Goal: Transaction & Acquisition: Download file/media

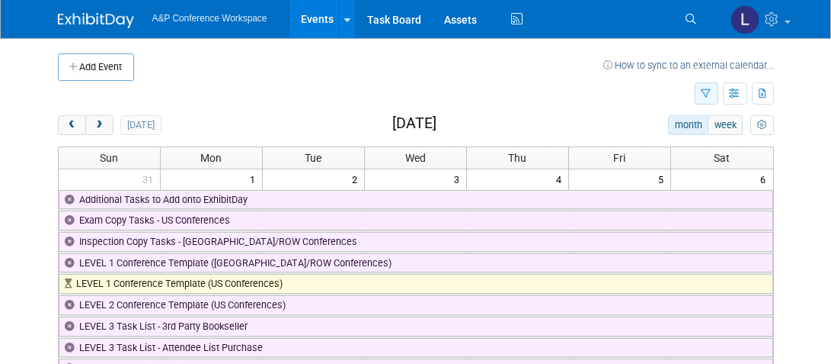
click at [704, 90] on icon "button" at bounding box center [707, 94] width 10 height 10
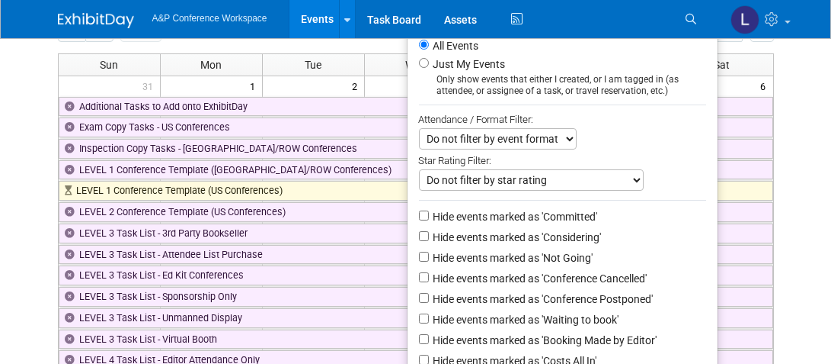
scroll to position [94, 0]
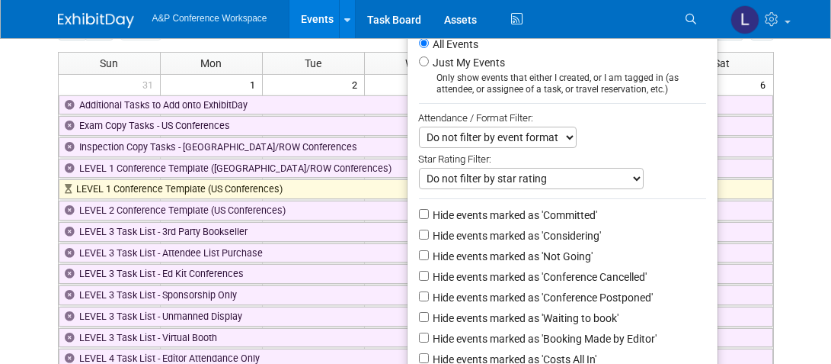
click at [534, 136] on select "Do not filter by event format Only show In-Person events Only show Virtual even…" at bounding box center [498, 137] width 158 height 21
select select "1"
click at [419, 127] on select "Do not filter by event format Only show In-Person events Only show Virtual even…" at bounding box center [498, 137] width 158 height 21
click at [465, 276] on label "Hide events marked as 'Conference Cancelled'" at bounding box center [539, 276] width 217 height 15
click at [429, 276] on input "Hide events marked as 'Conference Cancelled'" at bounding box center [424, 276] width 10 height 10
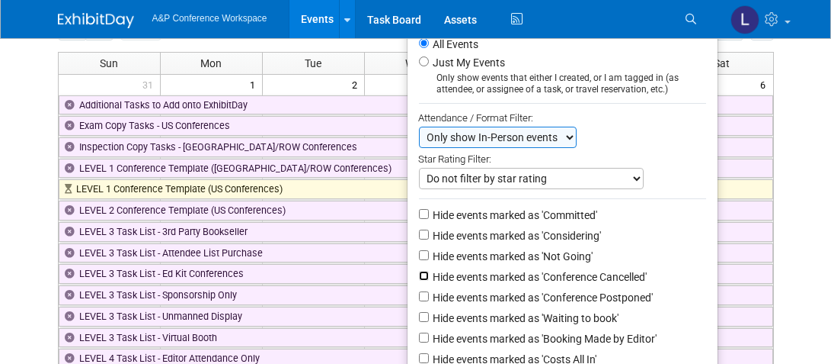
checkbox input "true"
click at [469, 298] on label "Hide events marked as 'Conference Postponed'" at bounding box center [542, 297] width 223 height 15
click at [429, 298] on input "Hide events marked as 'Conference Postponed'" at bounding box center [424, 296] width 10 height 10
checkbox input "true"
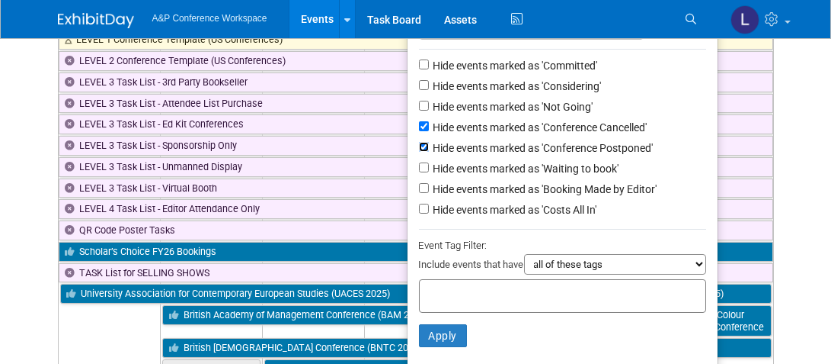
scroll to position [245, 0]
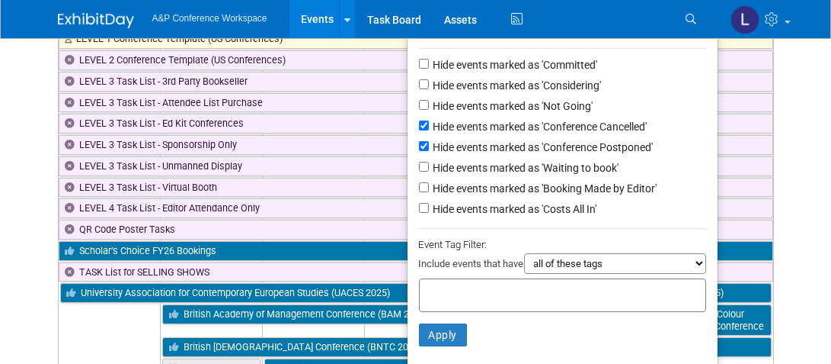
click at [560, 261] on select "all of these tags any one of these tags only and exactly these specific tags" at bounding box center [615, 263] width 182 height 21
click at [463, 273] on div "Include events that have all of these tags any one of these tags only and exact…" at bounding box center [562, 265] width 287 height 25
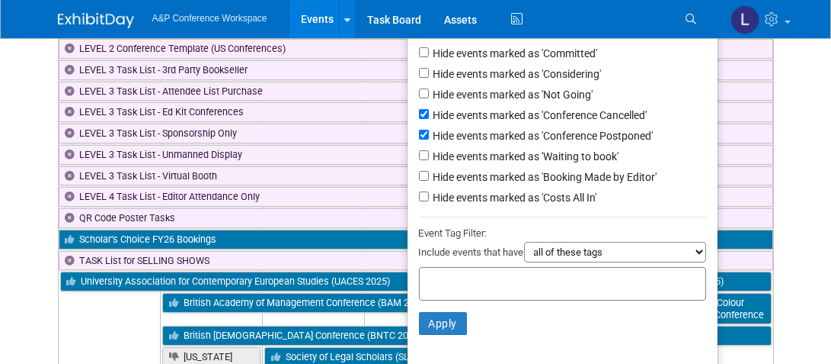
scroll to position [257, 0]
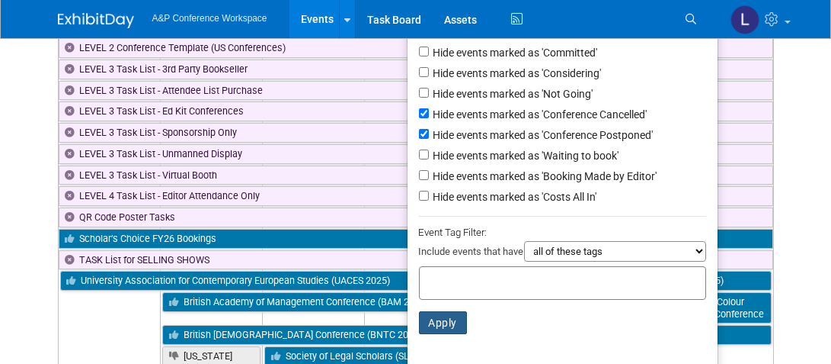
click at [447, 316] on button "Apply" at bounding box center [443, 322] width 49 height 23
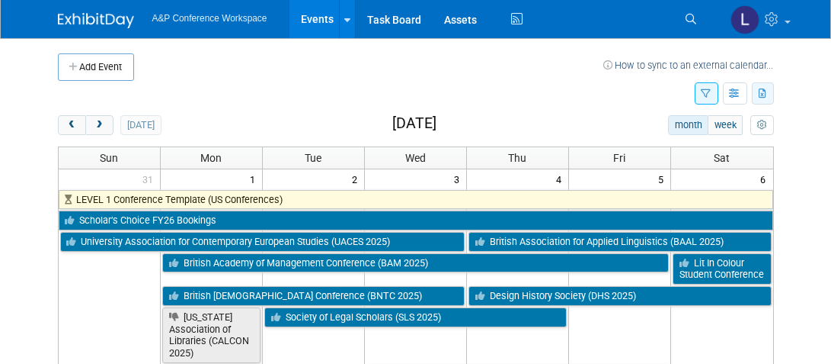
click at [767, 94] on icon "button" at bounding box center [764, 94] width 8 height 10
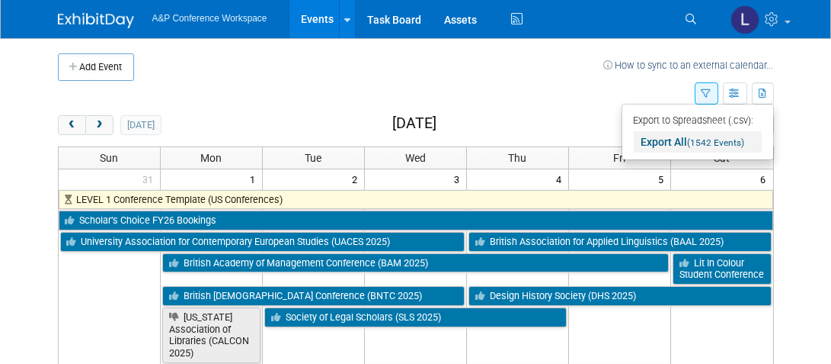
click at [721, 140] on span "(1542 Events)" at bounding box center [716, 142] width 57 height 11
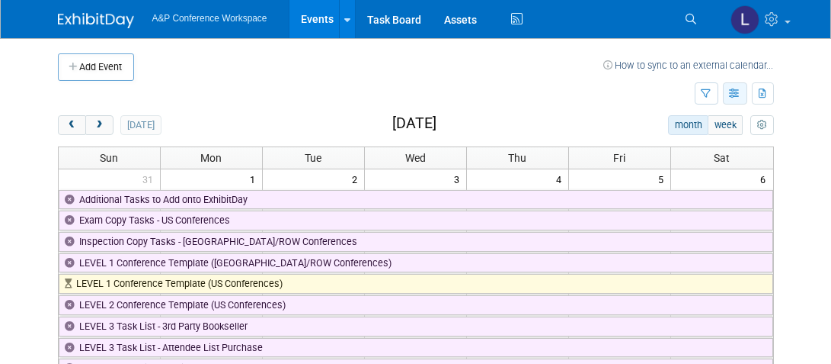
click at [740, 98] on button "button" at bounding box center [735, 93] width 24 height 22
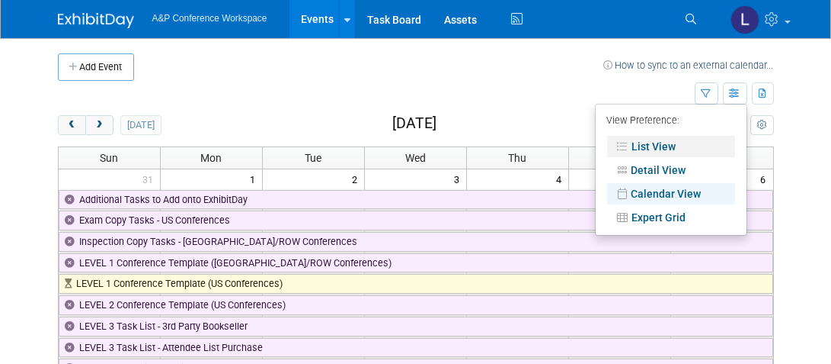
click at [668, 146] on link "List View" at bounding box center [671, 146] width 128 height 21
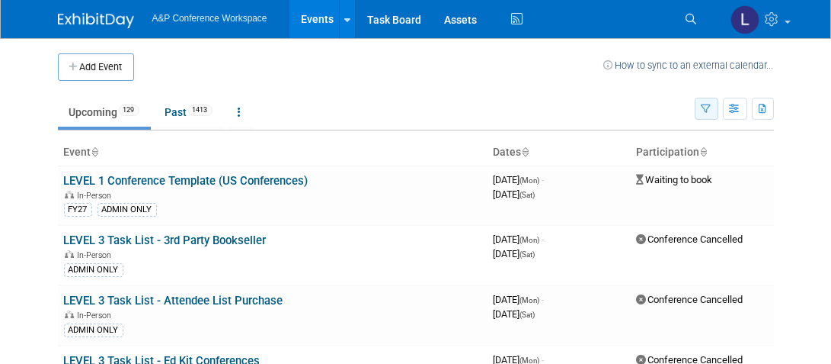
click at [716, 110] on button "button" at bounding box center [707, 109] width 24 height 22
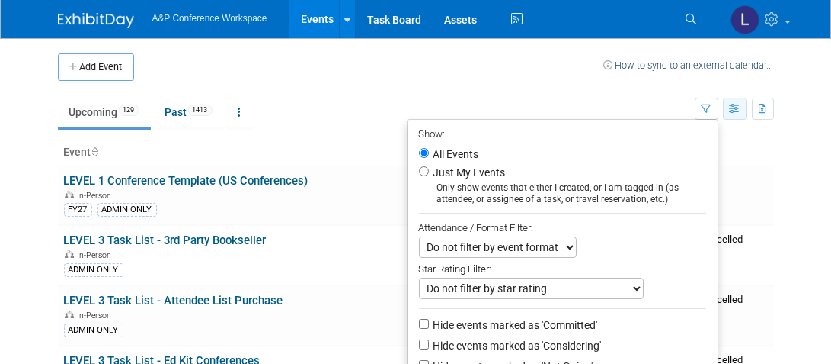
click at [729, 110] on button "button" at bounding box center [735, 109] width 24 height 22
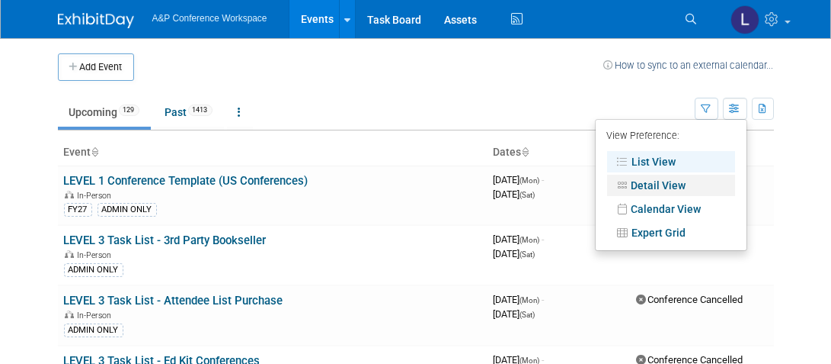
click at [675, 180] on link "Detail View" at bounding box center [671, 185] width 128 height 21
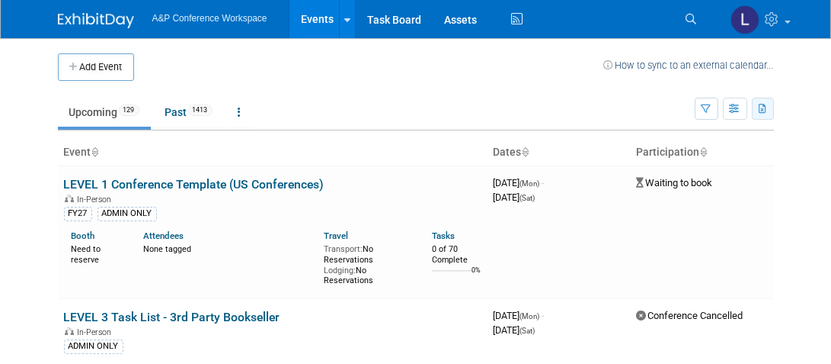
click at [761, 104] on icon "button" at bounding box center [764, 109] width 8 height 10
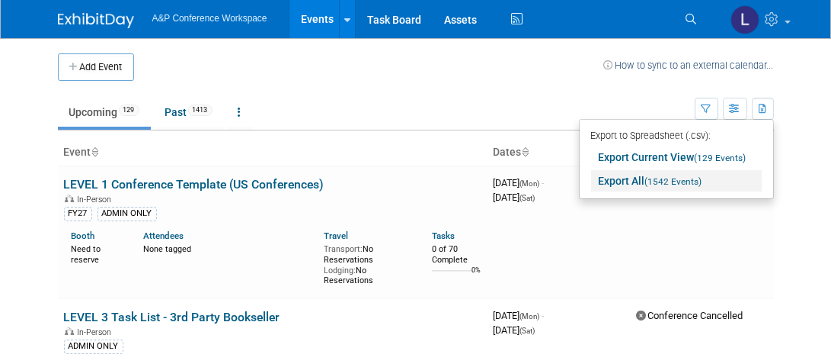
click at [663, 176] on span "(1542 Events)" at bounding box center [673, 181] width 57 height 11
